Goal: Task Accomplishment & Management: Use online tool/utility

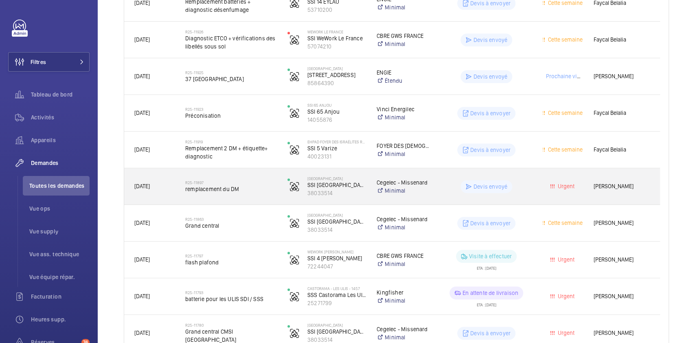
scroll to position [286, 0]
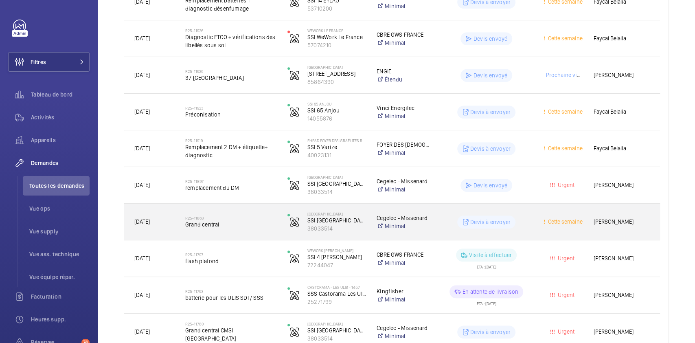
click at [529, 219] on wm-front-pills-cell "Devis à envoyer" at bounding box center [486, 221] width 92 height 13
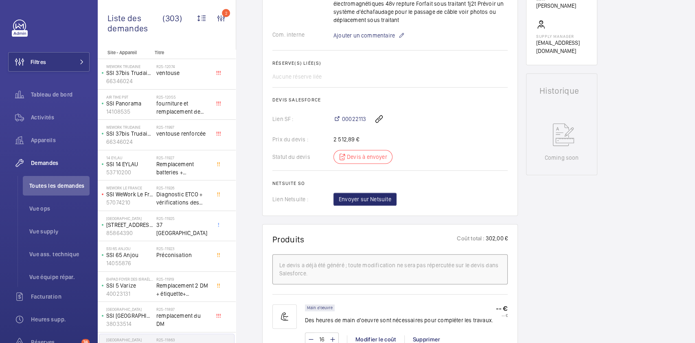
scroll to position [297, 0]
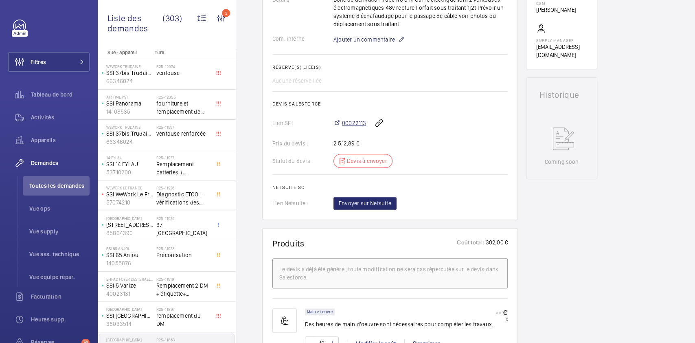
click at [354, 127] on span "00022113" at bounding box center [354, 123] width 24 height 8
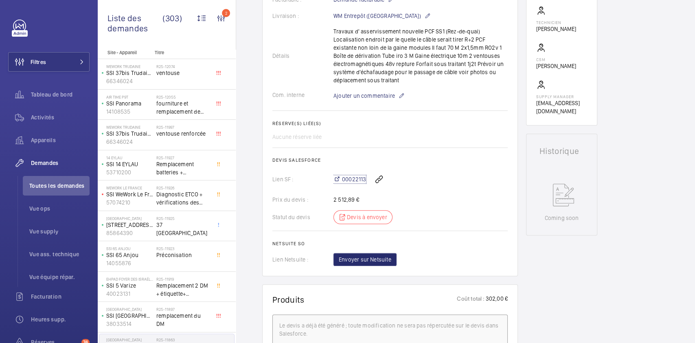
scroll to position [0, 0]
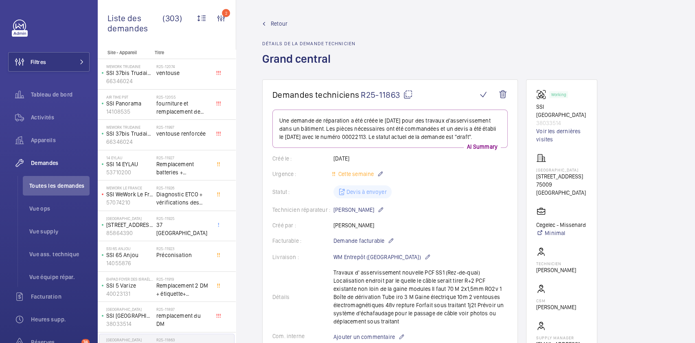
click at [273, 22] on span "Retour" at bounding box center [279, 24] width 17 height 8
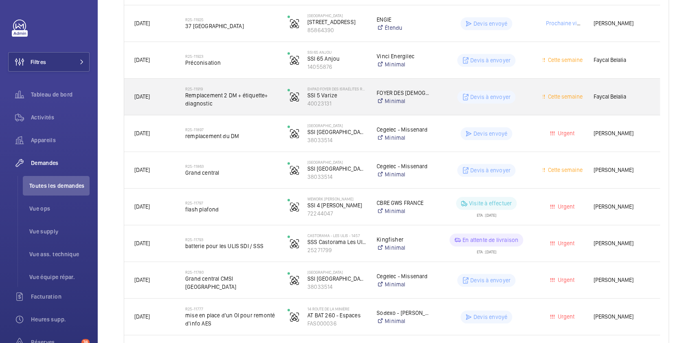
scroll to position [339, 0]
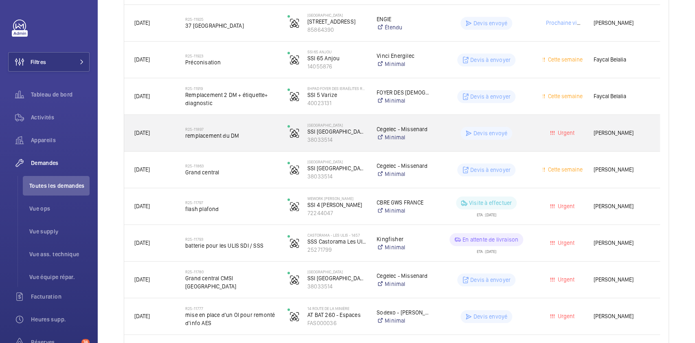
click at [525, 129] on wm-front-pills-cell "Devis envoyé" at bounding box center [486, 133] width 92 height 13
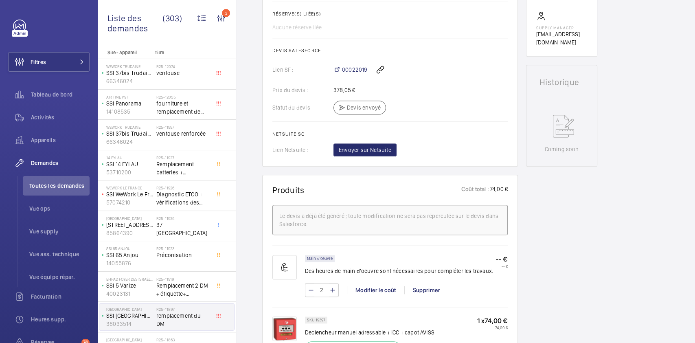
scroll to position [266, 0]
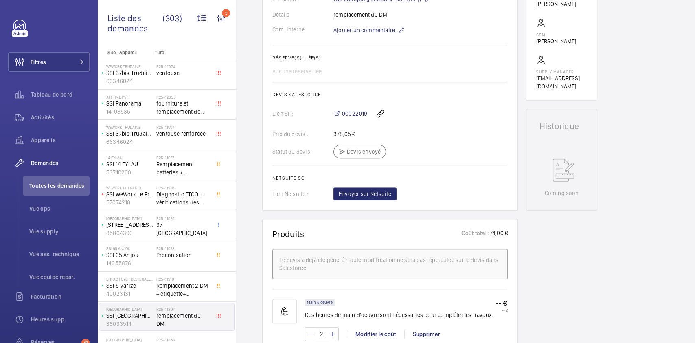
click at [354, 109] on div "00022019" at bounding box center [420, 114] width 174 height 20
click at [354, 112] on span "00022019" at bounding box center [354, 113] width 25 height 8
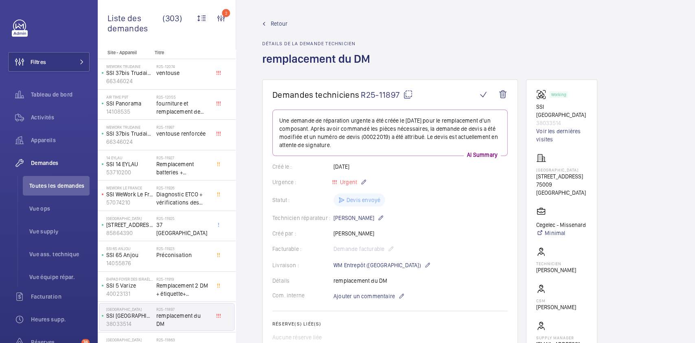
click at [277, 27] on span "Retour" at bounding box center [279, 24] width 17 height 8
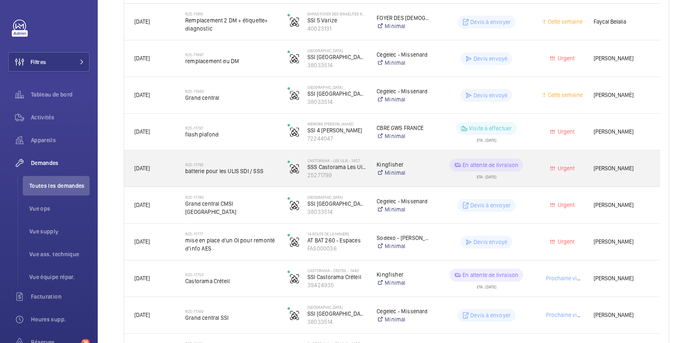
scroll to position [413, 0]
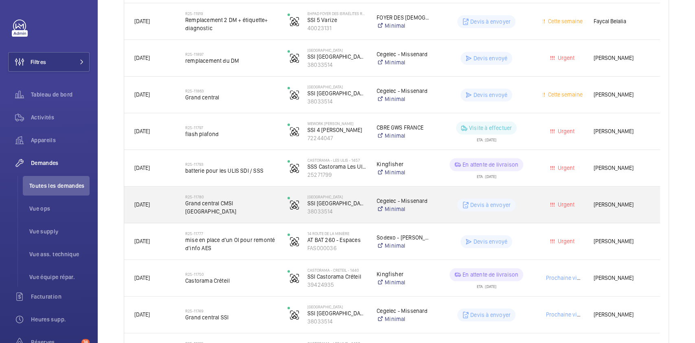
click at [540, 203] on div "Urgent" at bounding box center [558, 205] width 50 height 26
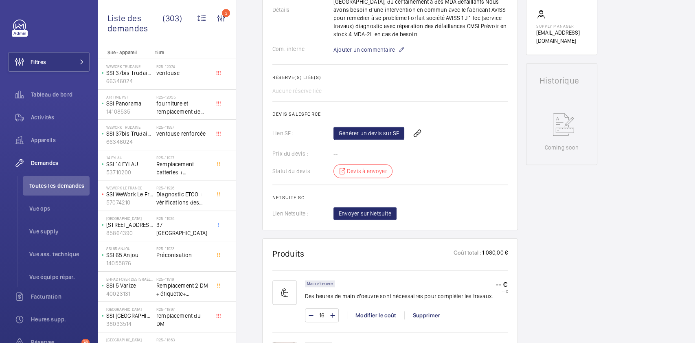
scroll to position [284, 0]
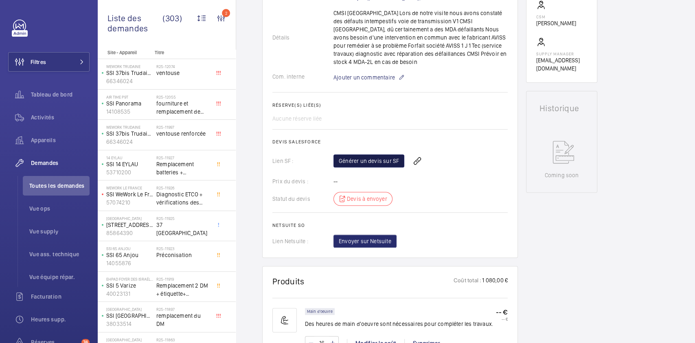
click at [379, 155] on link "Générer un devis sur SF" at bounding box center [368, 160] width 71 height 13
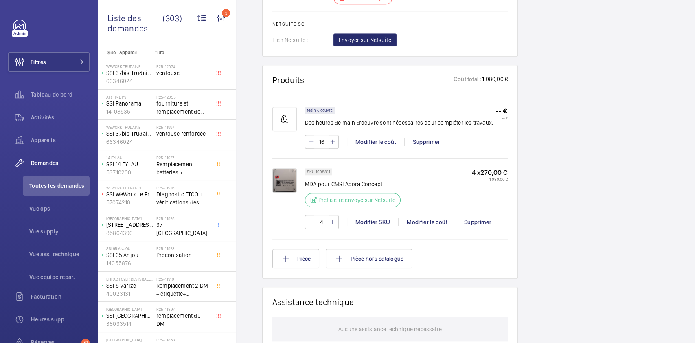
scroll to position [485, 0]
click at [325, 143] on input "16" at bounding box center [321, 141] width 15 height 13
type input "4"
click at [592, 202] on div "Working SSI [GEOGRAPHIC_DATA] Voir les dernières visites [GEOGRAPHIC_DATA] [STR…" at bounding box center [561, 87] width 71 height 986
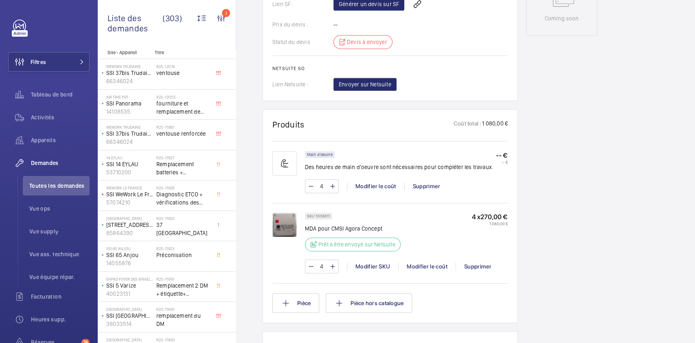
scroll to position [439, 0]
click at [550, 130] on div "Working SSI [GEOGRAPHIC_DATA] Voir les dernières visites [GEOGRAPHIC_DATA] [STR…" at bounding box center [561, 133] width 71 height 986
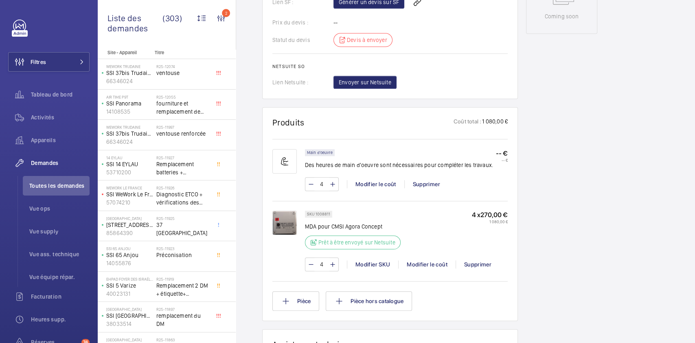
click at [326, 181] on input "4" at bounding box center [321, 183] width 15 height 13
type input "2"
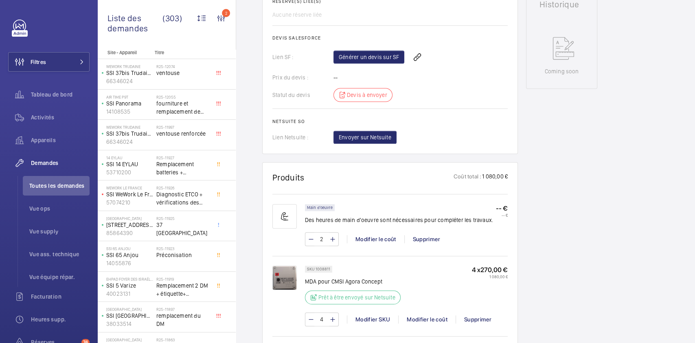
scroll to position [374, 0]
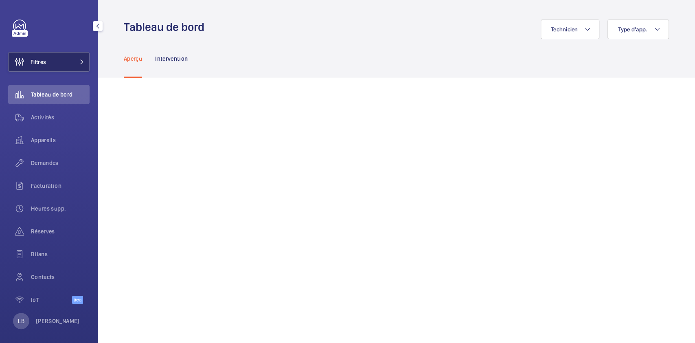
click at [48, 55] on button "Filtres" at bounding box center [48, 62] width 81 height 20
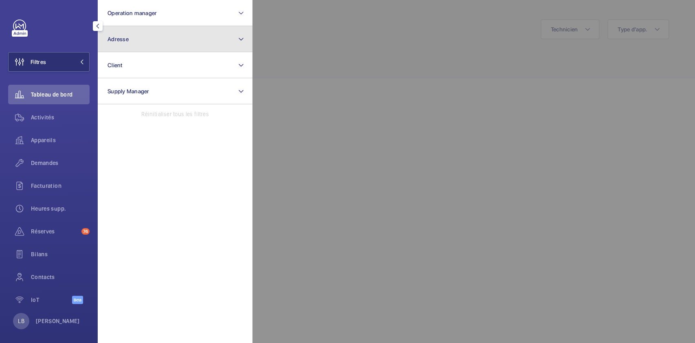
click at [168, 35] on button "Adresse" at bounding box center [175, 39] width 155 height 26
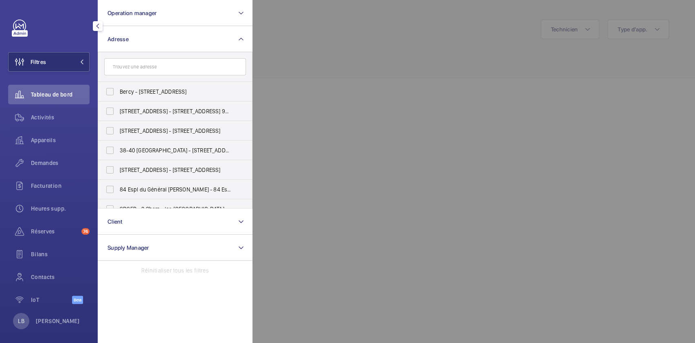
click at [153, 67] on input "text" at bounding box center [175, 66] width 142 height 17
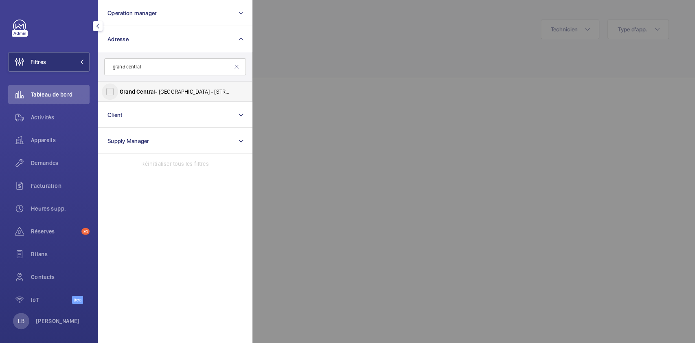
type input "grand central"
click at [110, 92] on input "Grand Central - Saint Lazare - 17 Rue d'Amsterdam, PARIS 75009" at bounding box center [110, 91] width 16 height 16
checkbox input "true"
click at [43, 115] on span "Activités" at bounding box center [60, 117] width 59 height 8
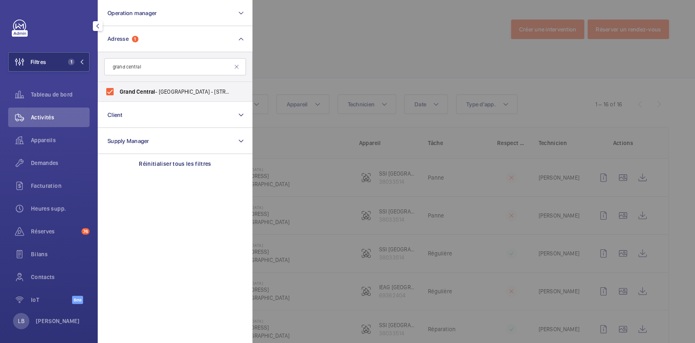
click at [358, 56] on div at bounding box center [599, 171] width 695 height 343
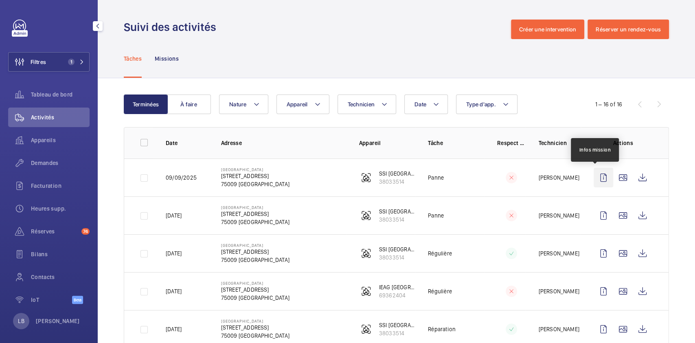
click at [594, 177] on wm-front-icon-button at bounding box center [603, 178] width 20 height 20
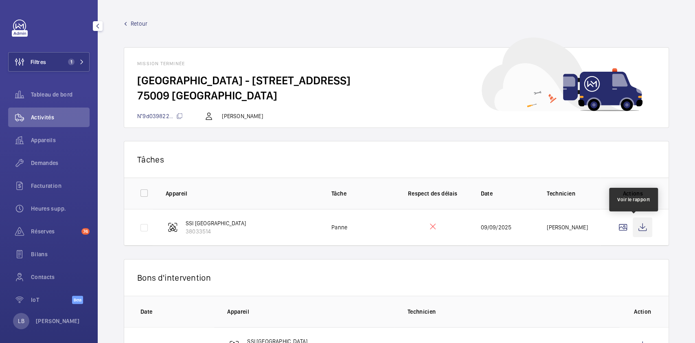
click at [632, 223] on wm-front-icon-button at bounding box center [642, 227] width 20 height 20
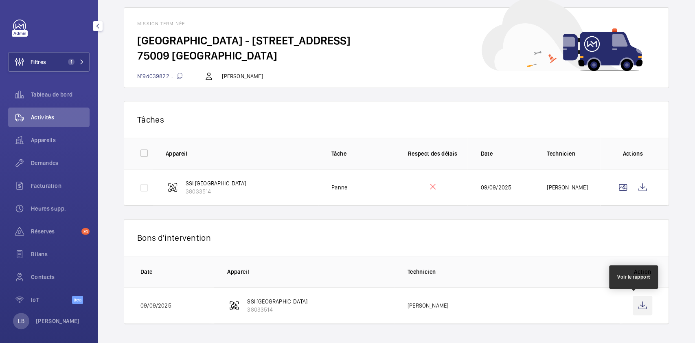
click at [636, 308] on wm-front-icon-button at bounding box center [642, 305] width 20 height 20
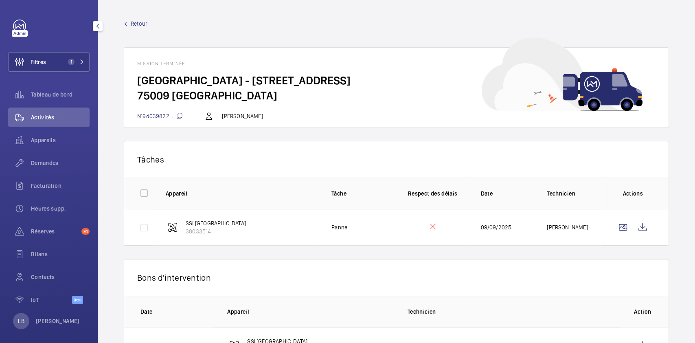
click at [138, 26] on span "Retour" at bounding box center [139, 24] width 17 height 8
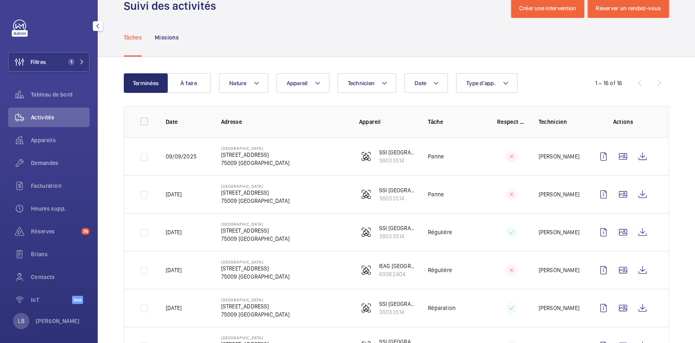
scroll to position [22, 0]
click at [50, 163] on span "Demandes" at bounding box center [60, 163] width 59 height 8
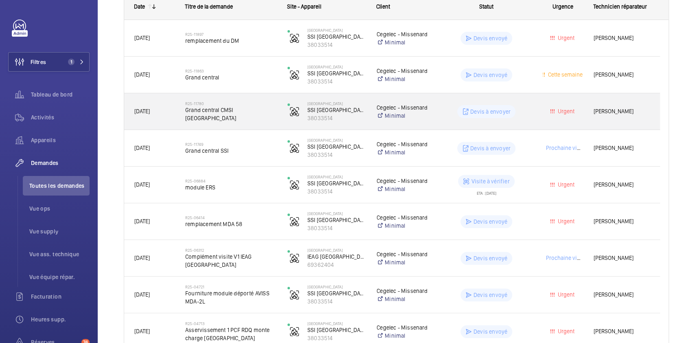
scroll to position [146, 0]
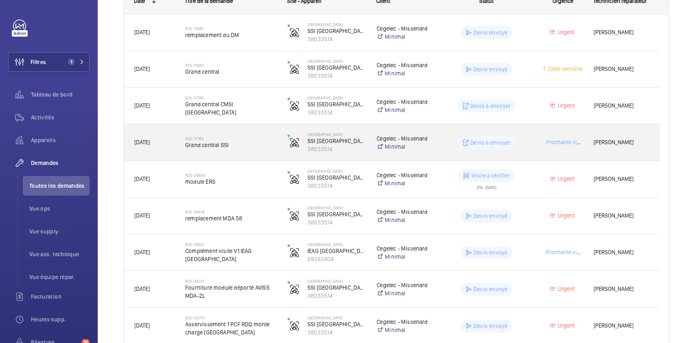
click at [527, 139] on wm-front-pills-cell "Devis à envoyer" at bounding box center [486, 142] width 92 height 13
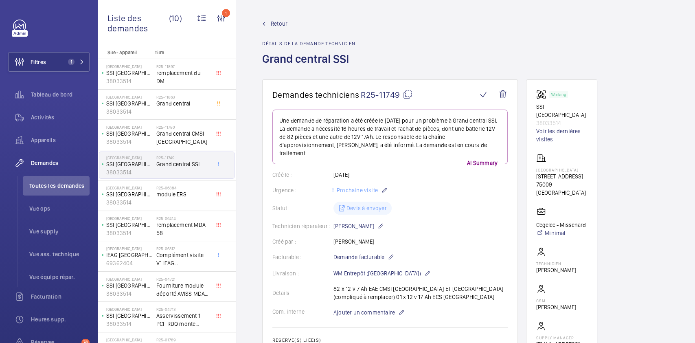
click at [273, 19] on wm-front-admin-header "Retour Détails de la demande technicien Grand central SSI" at bounding box center [465, 39] width 459 height 79
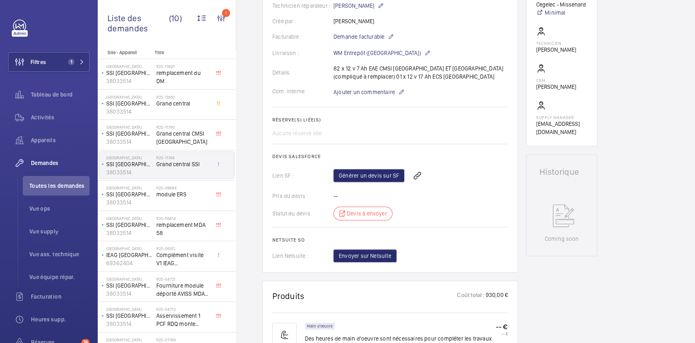
scroll to position [214, 0]
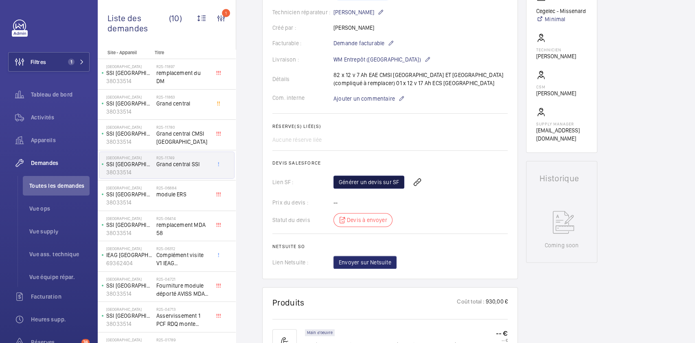
click at [375, 175] on link "Générer un devis sur SF" at bounding box center [368, 181] width 71 height 13
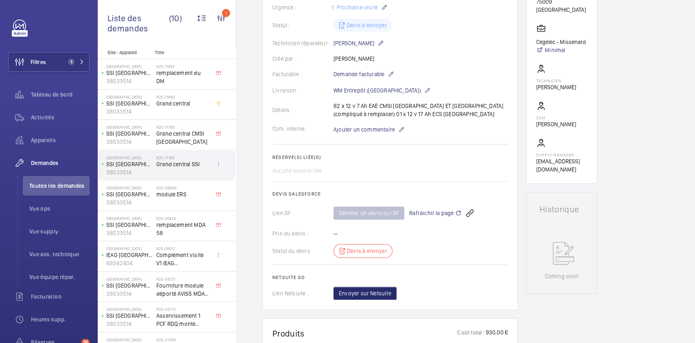
scroll to position [182, 0]
drag, startPoint x: 428, startPoint y: 106, endPoint x: 398, endPoint y: 106, distance: 30.5
click at [398, 106] on div "Détails 82 x 12 v 7 Ah EAE CMSI AMSTERDAM ET LONDRES (compliqué à remplacer) 01…" at bounding box center [389, 110] width 235 height 16
copy p "ECS Londres"
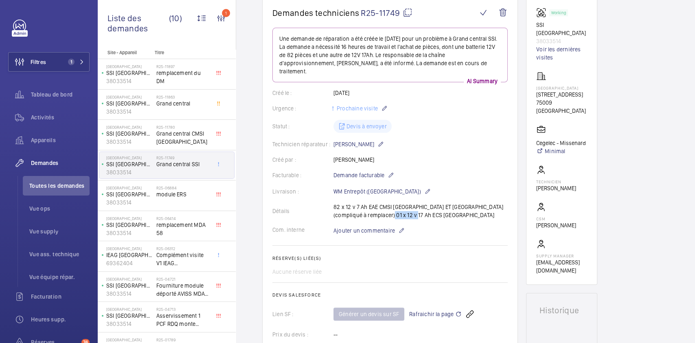
scroll to position [62, 0]
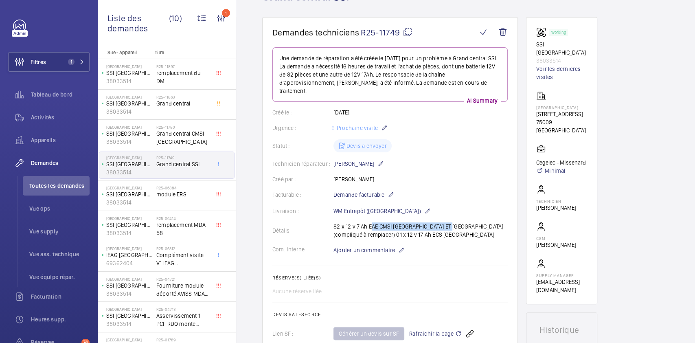
drag, startPoint x: 369, startPoint y: 217, endPoint x: 456, endPoint y: 219, distance: 87.1
click at [456, 222] on div "Détails 82 x 12 v 7 Ah EAE CMSI AMSTERDAM ET LONDRES (compliqué à remplacer) 01…" at bounding box center [389, 230] width 235 height 16
copy p "EAE CMSI AMSTERDAM ET LONDRES"
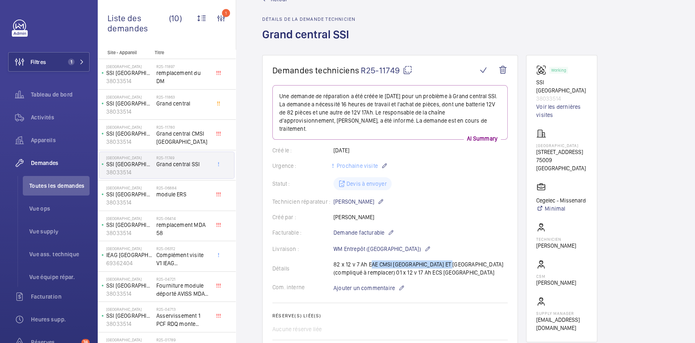
scroll to position [0, 0]
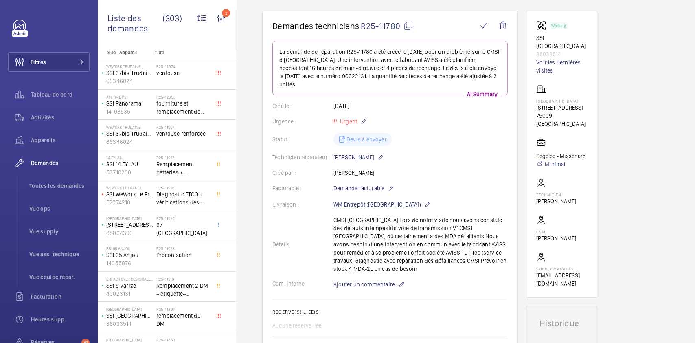
scroll to position [66, 0]
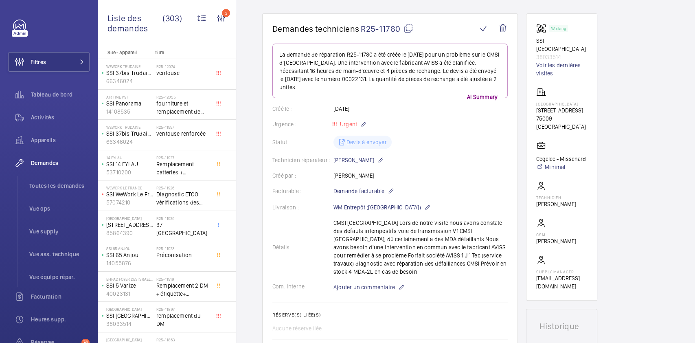
click at [385, 67] on p "La demande de réparation R25-11780 a été créée le 4 septembre 2025 pour un prob…" at bounding box center [389, 70] width 221 height 41
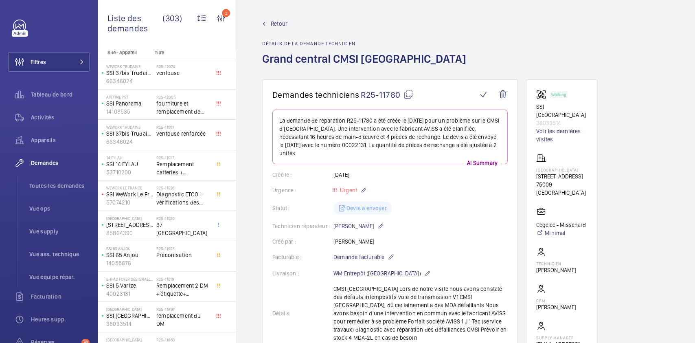
click at [275, 21] on span "Retour" at bounding box center [279, 24] width 17 height 8
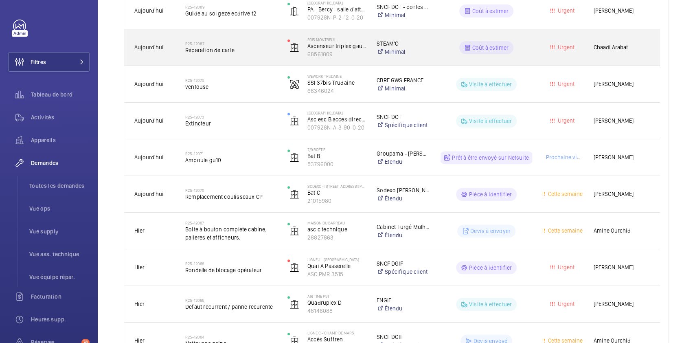
scroll to position [39, 0]
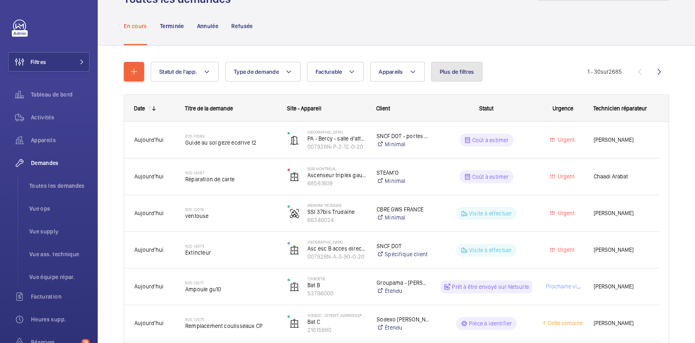
click at [463, 72] on span "Plus de filtres" at bounding box center [456, 71] width 35 height 7
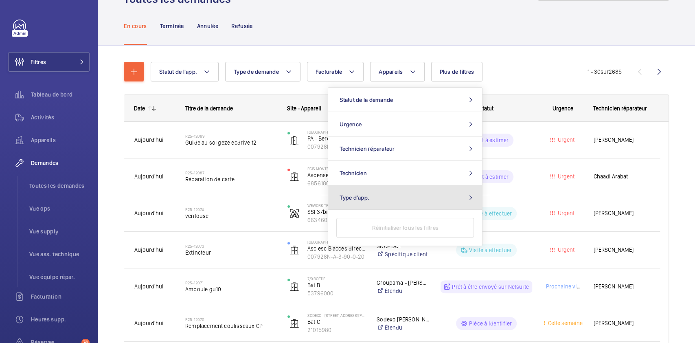
click at [397, 195] on button "Type d'app." at bounding box center [405, 197] width 154 height 24
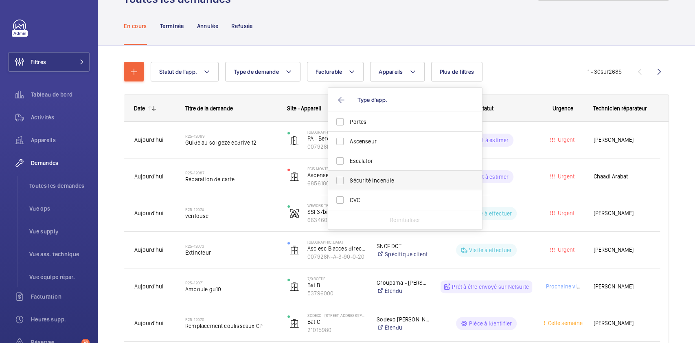
click at [406, 177] on span "Sécurité incendie" at bounding box center [406, 180] width 112 height 8
click at [348, 177] on input "Sécurité incendie" at bounding box center [340, 180] width 16 height 16
checkbox input "true"
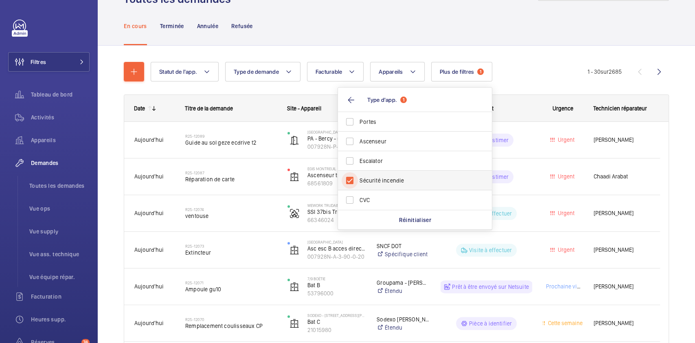
scroll to position [24, 0]
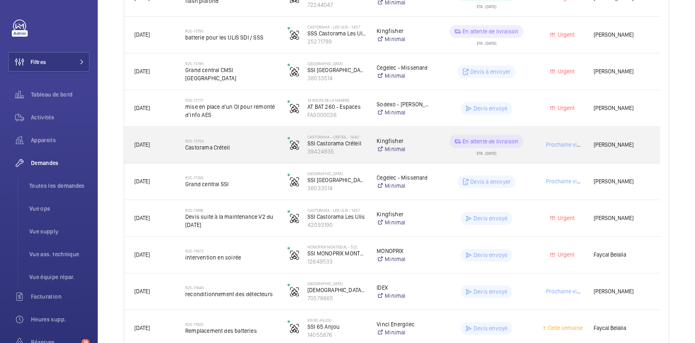
scroll to position [548, 0]
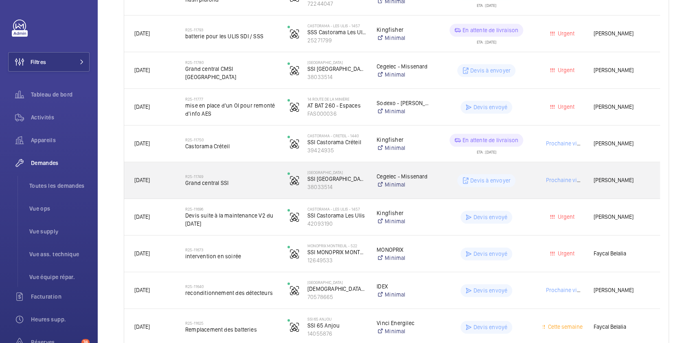
click at [527, 182] on wm-front-pills-cell "Devis à envoyer" at bounding box center [486, 180] width 92 height 13
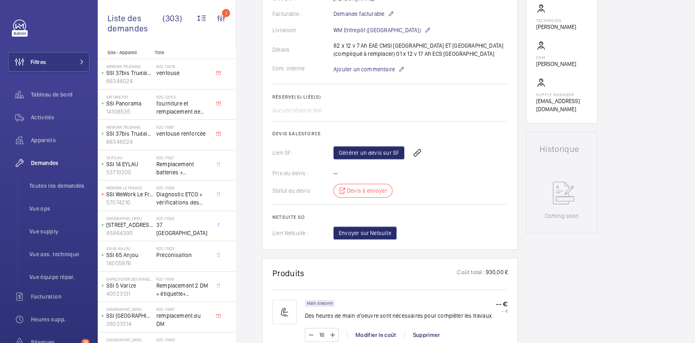
scroll to position [242, 0]
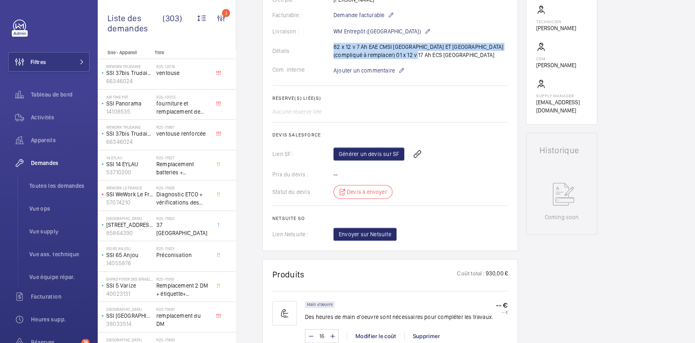
drag, startPoint x: 332, startPoint y: 39, endPoint x: 430, endPoint y: 45, distance: 98.2
click at [430, 45] on div "Détails 82 x 12 v 7 Ah EAE CMSI AMSTERDAM ET LONDRES (compliqué à remplacer) 01…" at bounding box center [389, 51] width 235 height 16
copy div "Détails 82 x 12 v 7 Ah EAE CMSI AMSTERDAM ET LONDRES (compliqué à remplacer) 01…"
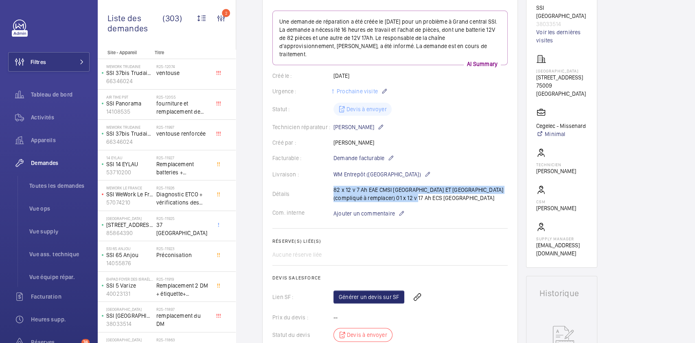
scroll to position [0, 0]
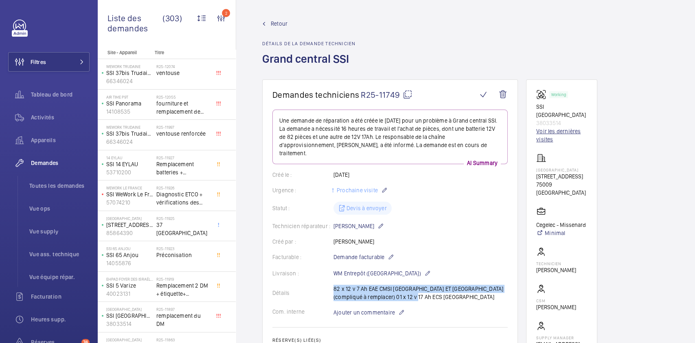
click at [556, 139] on link "Voir les dernières visites" at bounding box center [561, 135] width 51 height 16
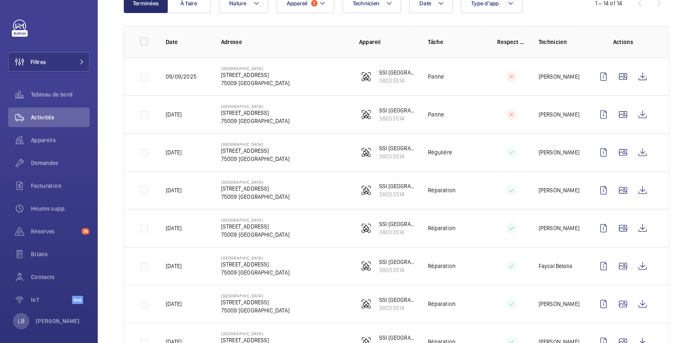
scroll to position [102, 0]
click at [599, 149] on wm-front-icon-button at bounding box center [603, 152] width 20 height 20
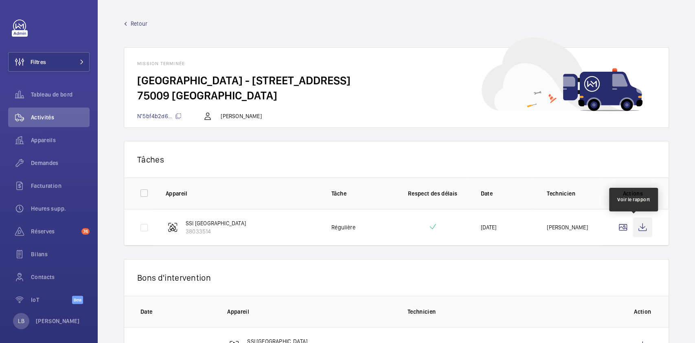
click at [632, 226] on wm-front-icon-button at bounding box center [642, 227] width 20 height 20
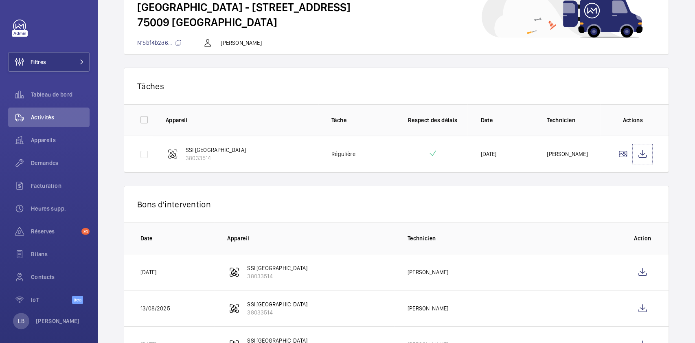
scroll to position [149, 0]
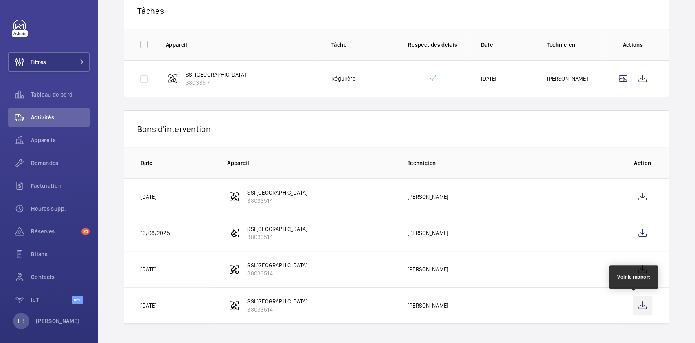
click at [633, 304] on wm-front-icon-button at bounding box center [642, 305] width 20 height 20
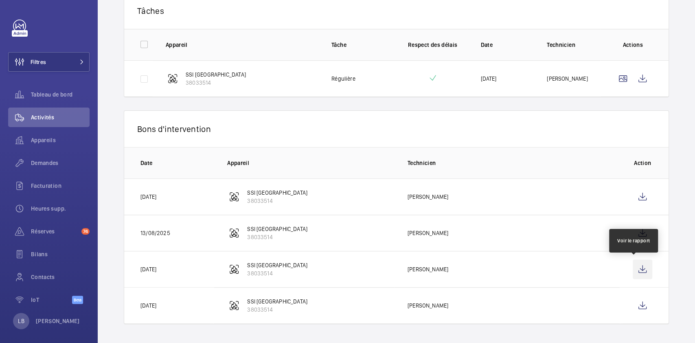
click at [635, 271] on wm-front-icon-button at bounding box center [642, 269] width 20 height 20
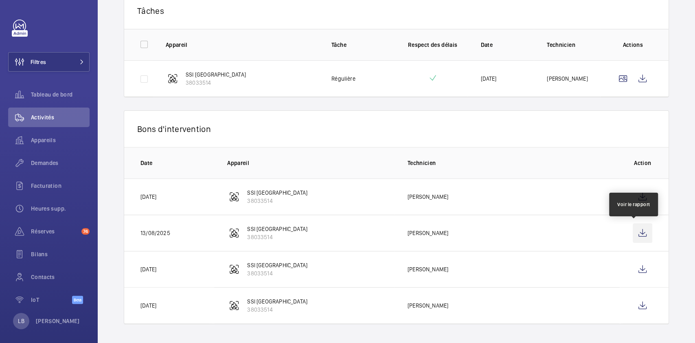
click at [636, 233] on wm-front-icon-button at bounding box center [642, 233] width 20 height 20
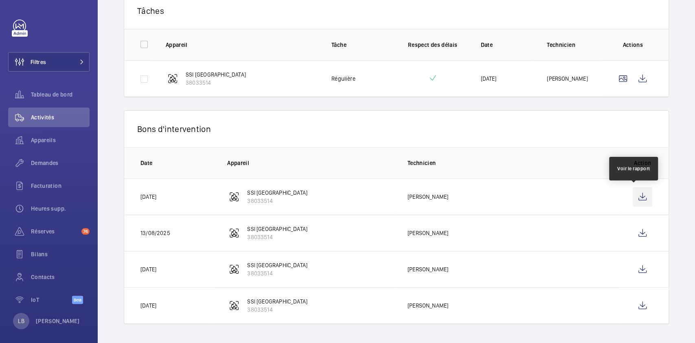
click at [635, 199] on wm-front-icon-button at bounding box center [642, 197] width 20 height 20
